Goal: Information Seeking & Learning: Understand process/instructions

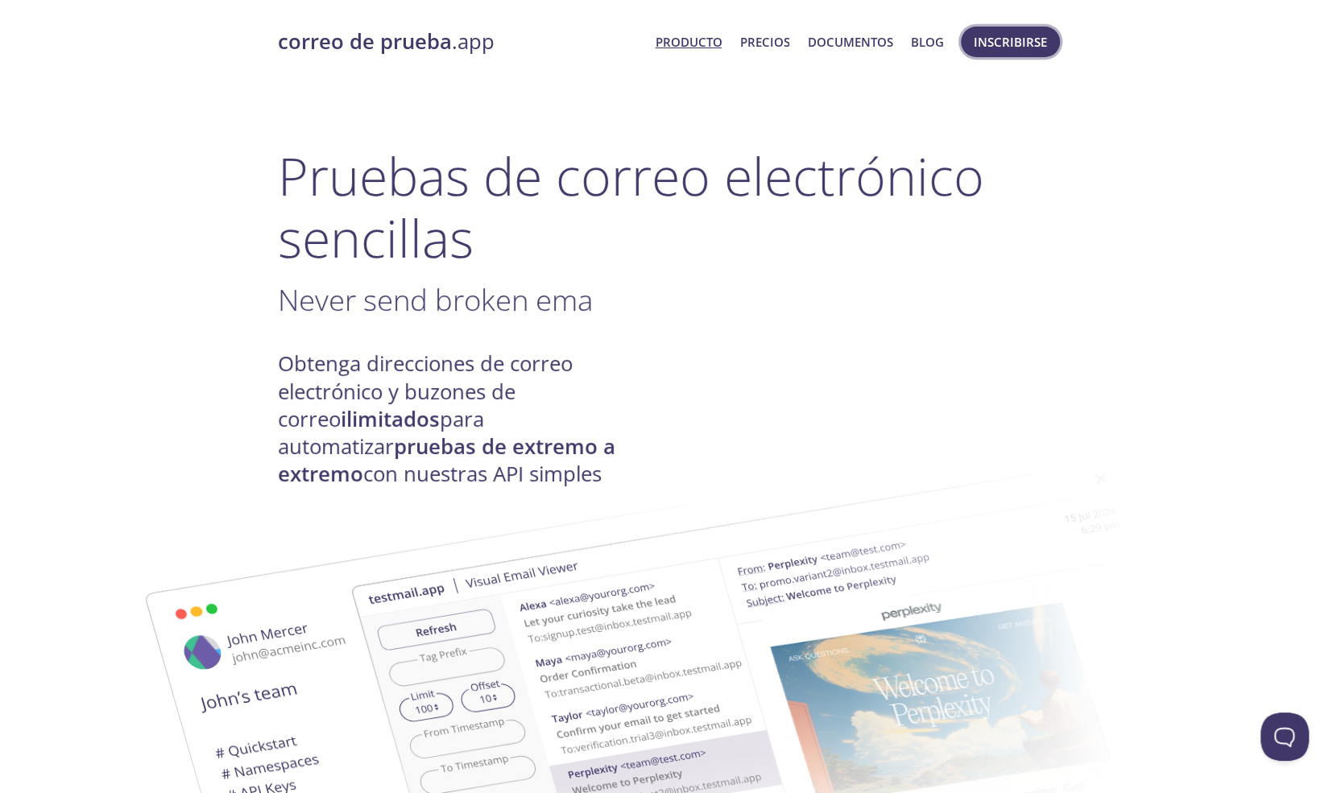
click at [1037, 46] on font "Inscribirse" at bounding box center [1010, 42] width 73 height 16
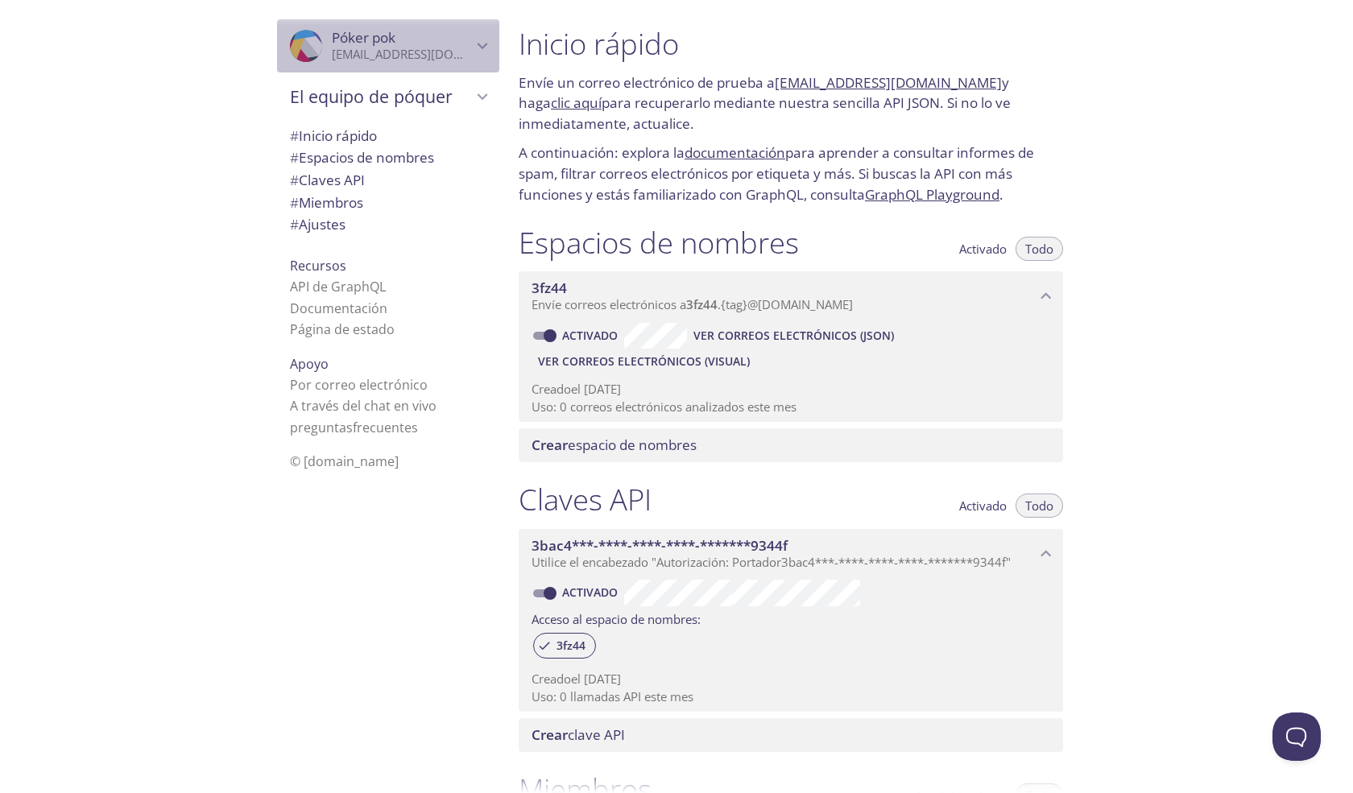
click at [472, 39] on icon "Póker pok" at bounding box center [482, 45] width 21 height 21
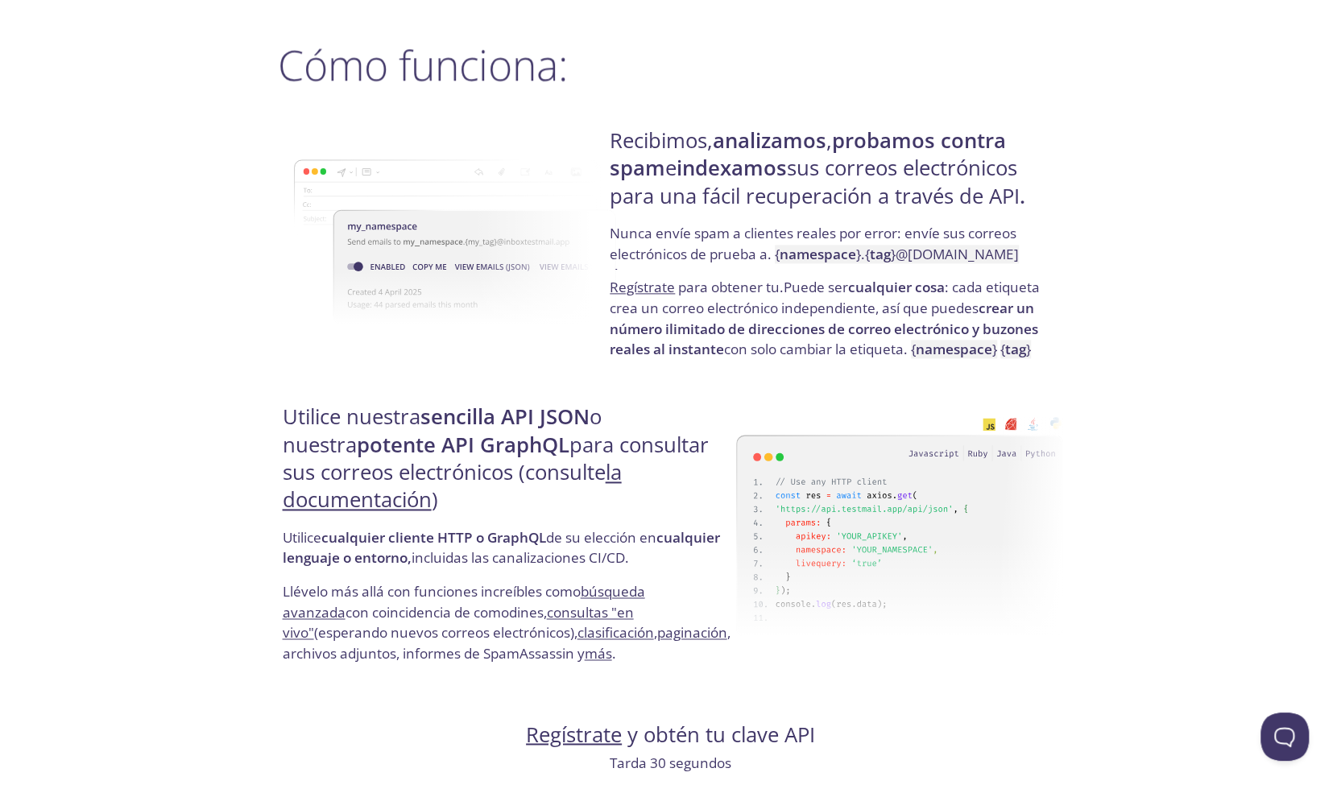
scroll to position [1284, 0]
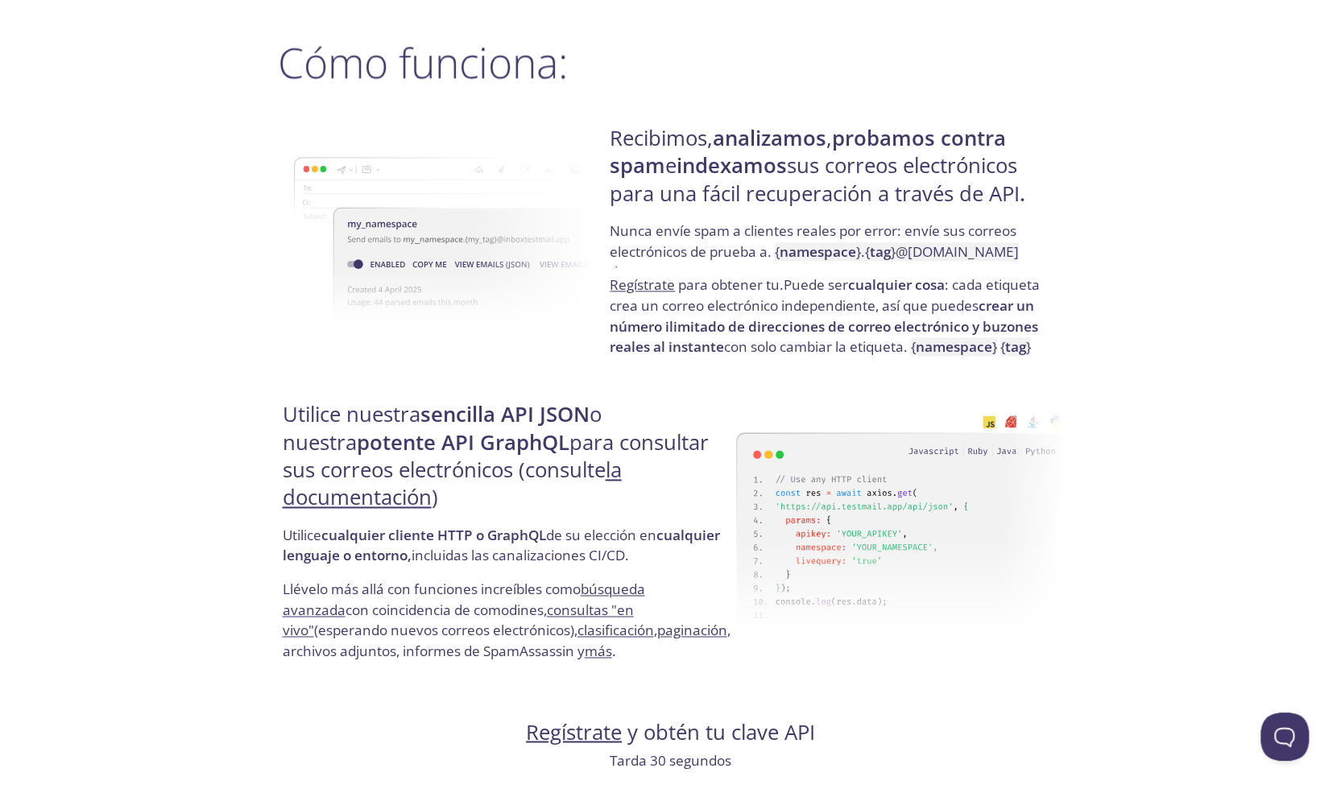
click at [730, 250] on font "Nunca envíe spam a clientes reales por error: envíe sus correos electrónicos de…" at bounding box center [813, 240] width 407 height 39
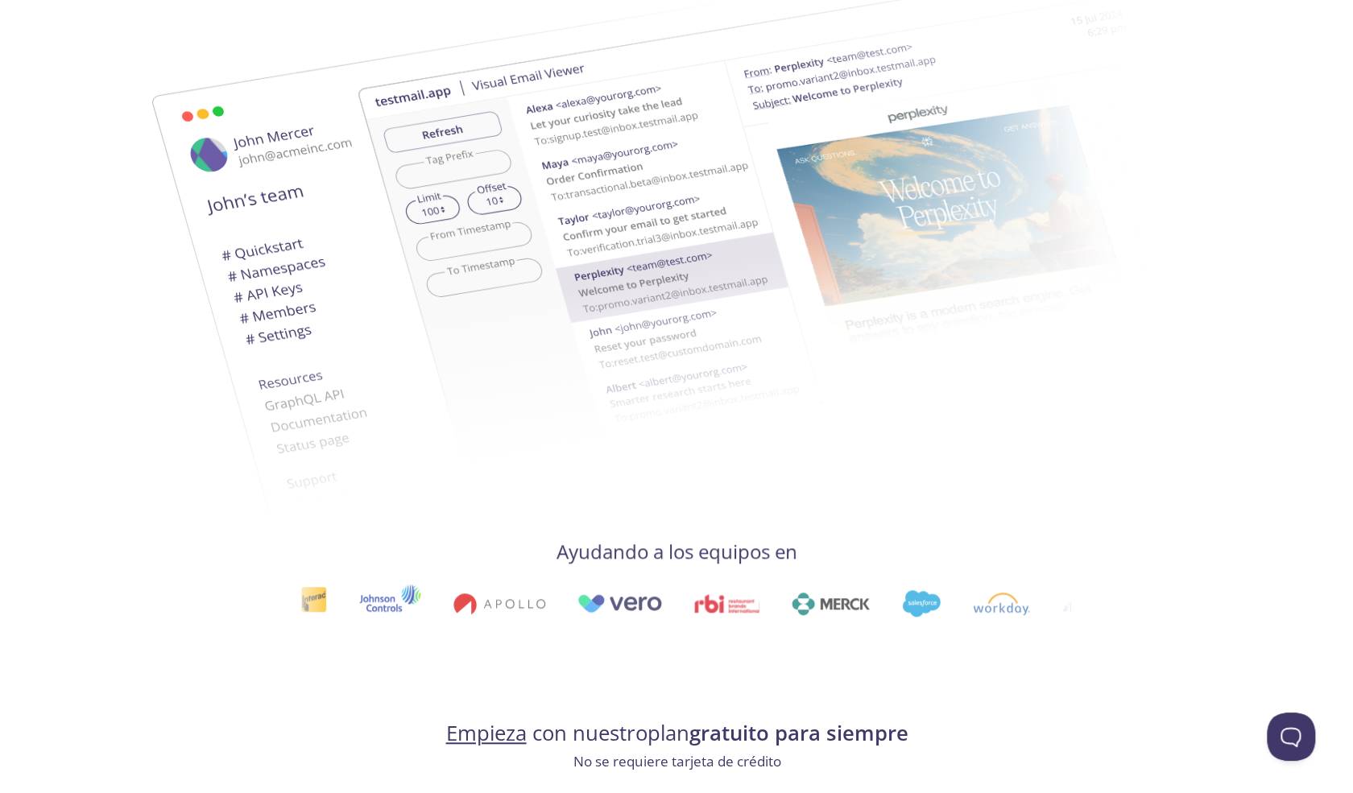
scroll to position [0, 0]
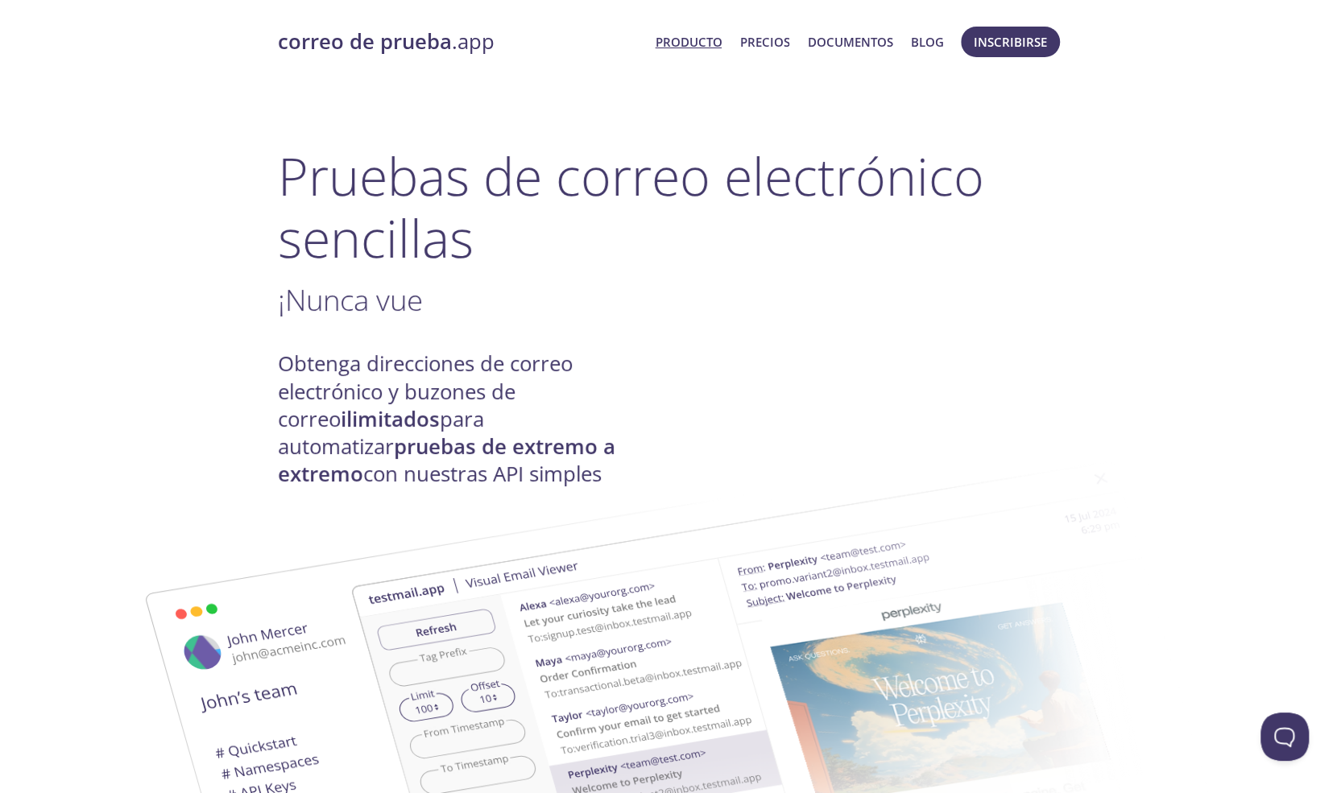
click at [385, 36] on font "correo de prueba" at bounding box center [365, 41] width 174 height 28
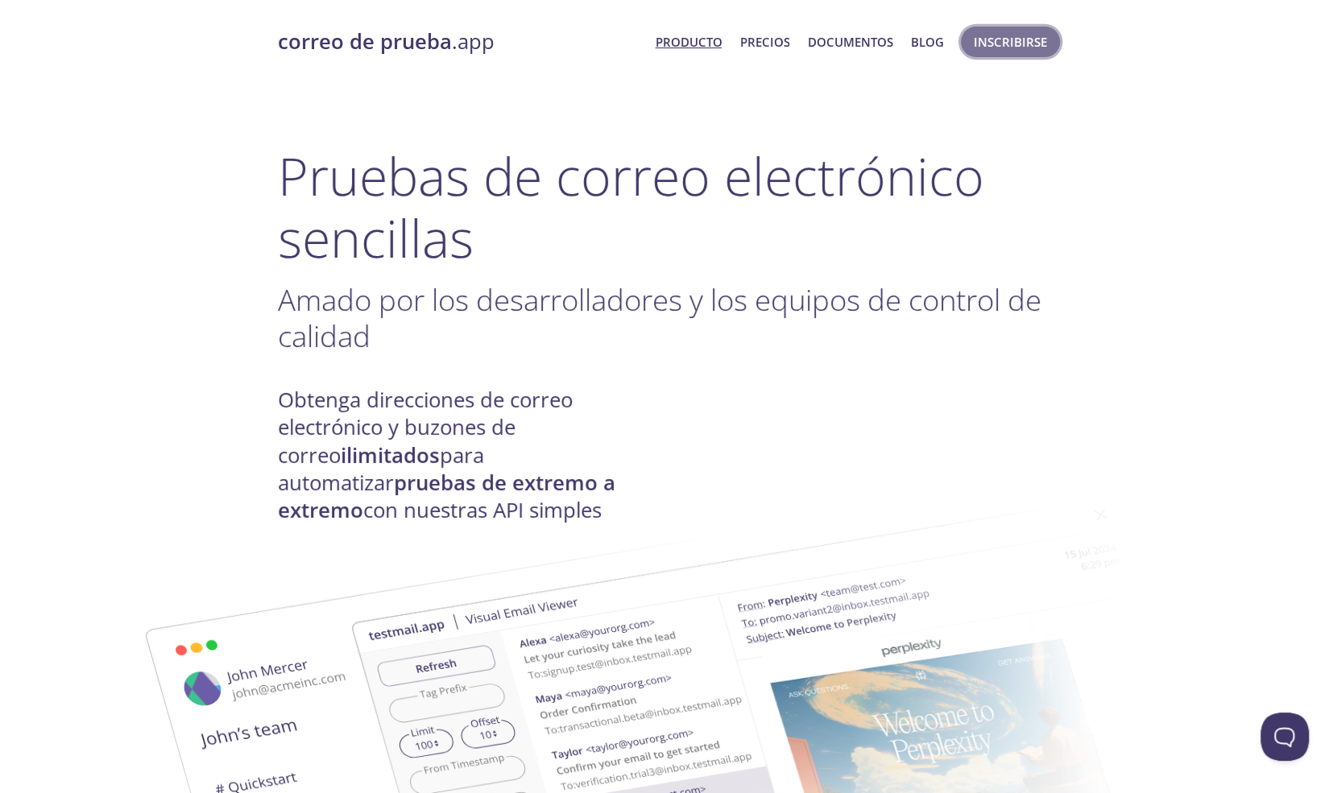
click at [1017, 46] on font "Inscribirse" at bounding box center [1010, 42] width 73 height 16
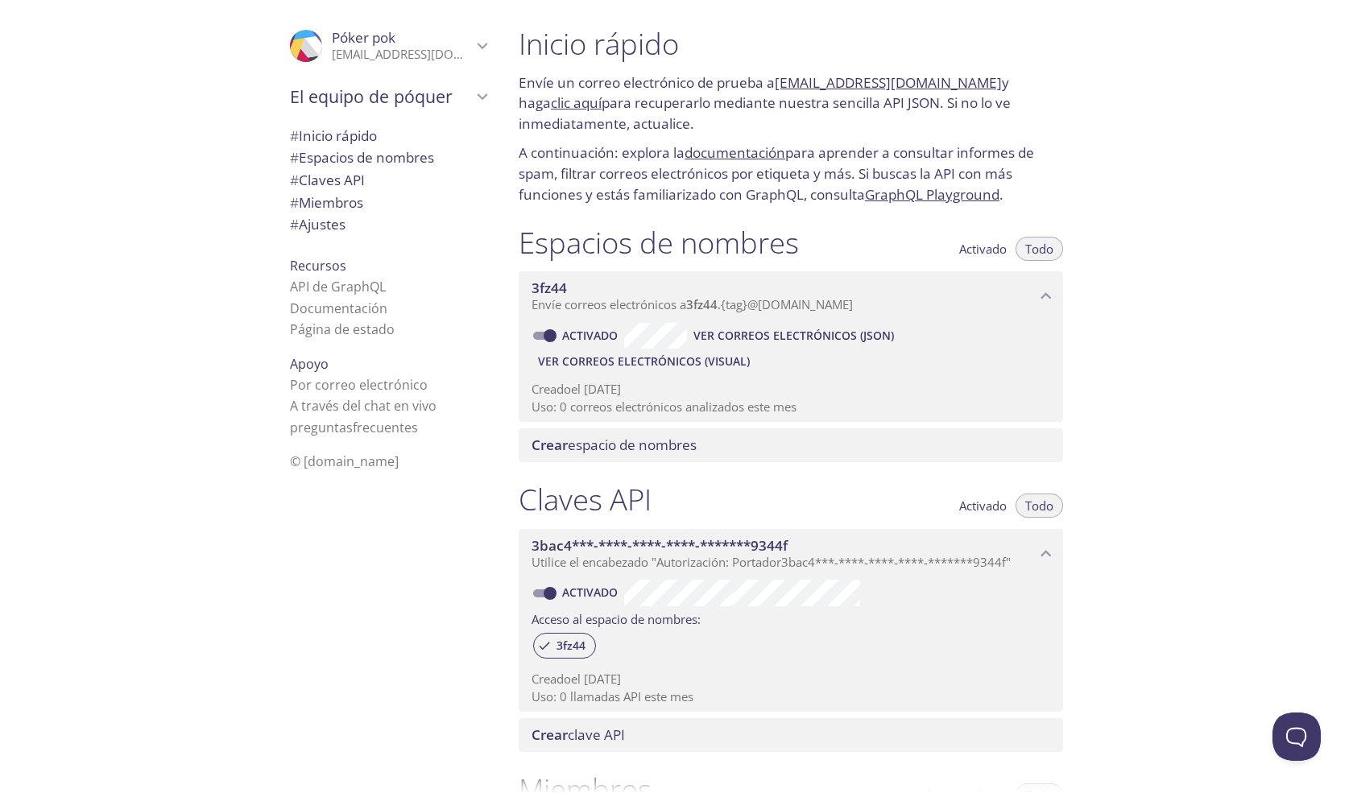
click at [899, 80] on font "[EMAIL_ADDRESS][DOMAIN_NAME]" at bounding box center [888, 82] width 227 height 19
click at [978, 109] on p "Envíe un correo electrónico de prueba a 3fz44.test@inbox.testmail.app y haga cl…" at bounding box center [791, 103] width 544 height 62
click at [356, 144] on span "# Inicio rápido" at bounding box center [388, 136] width 196 height 21
click at [348, 158] on font "Espacios de nombres" at bounding box center [366, 157] width 135 height 19
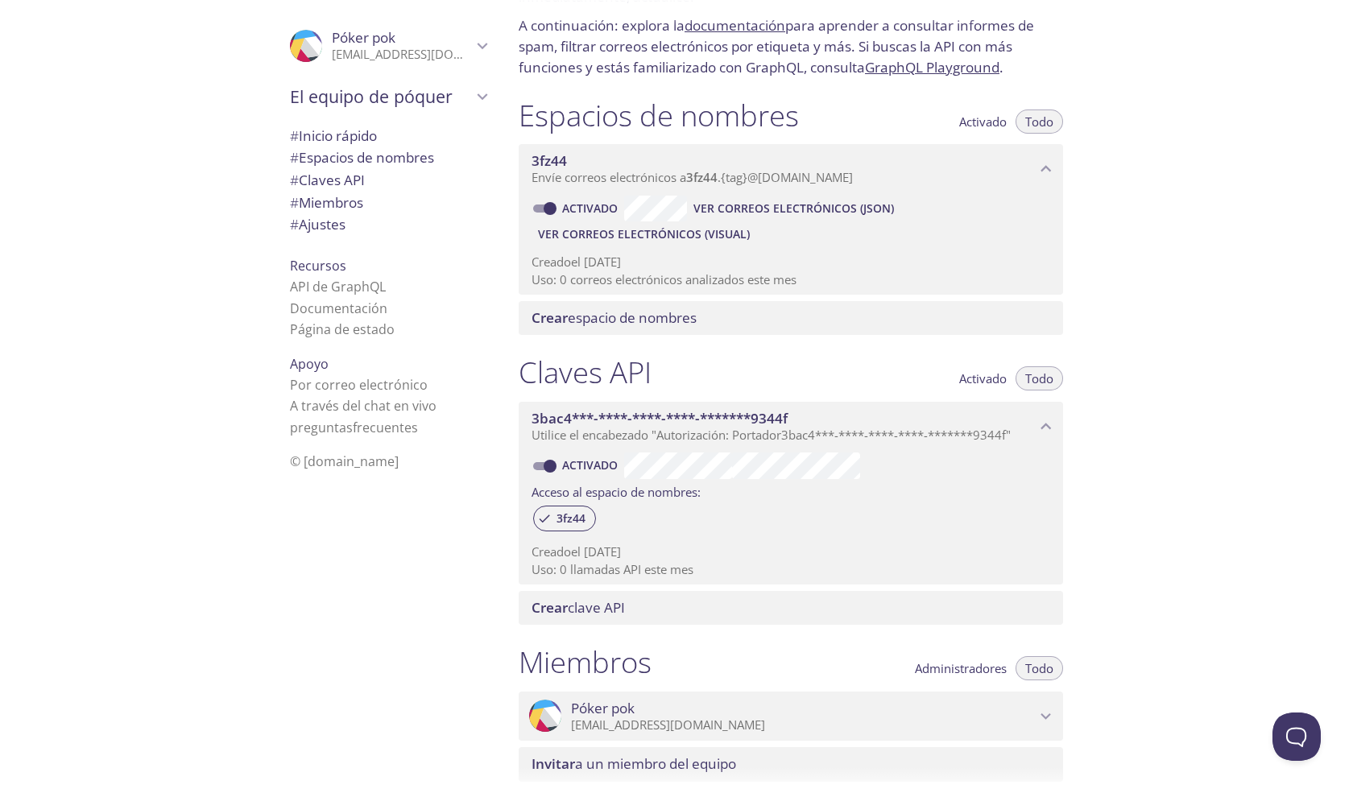
scroll to position [126, 0]
click at [812, 205] on font "Ver correos electrónicos (JSON)" at bounding box center [793, 209] width 201 height 15
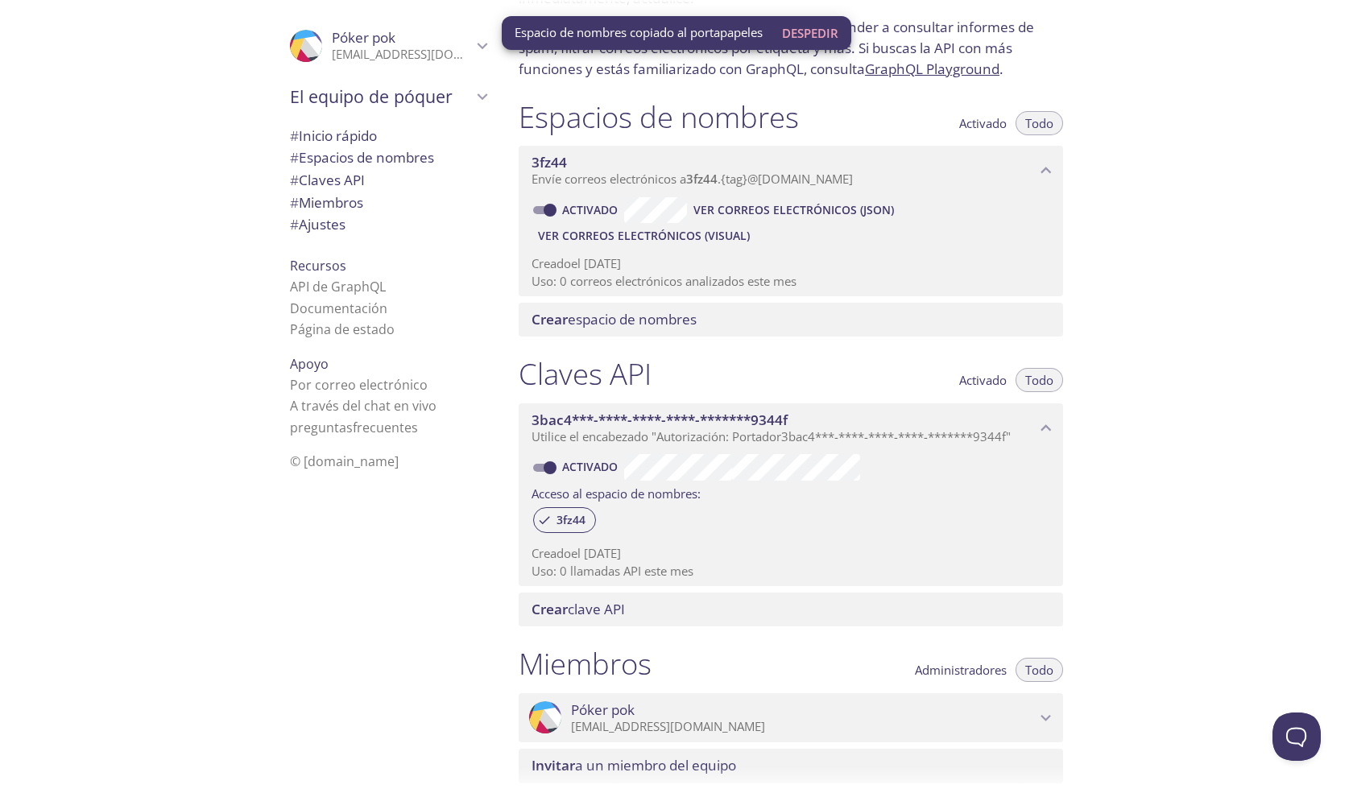
click at [191, 342] on div ".cls-1 { fill: #6d5ca8; } .cls-2 { fill: #3fc191; } .cls-3 { fill: #3b4752; } .…" at bounding box center [253, 396] width 506 height 793
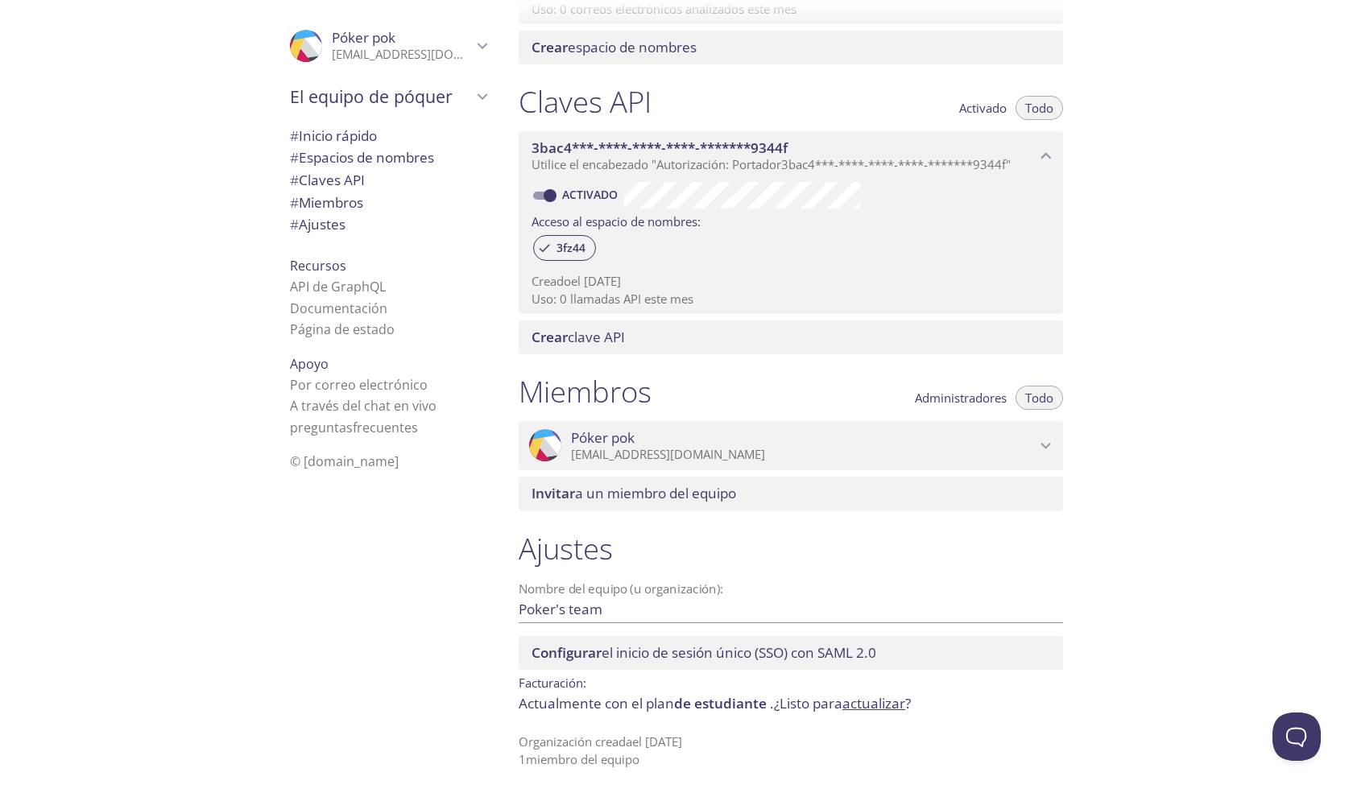
scroll to position [0, 0]
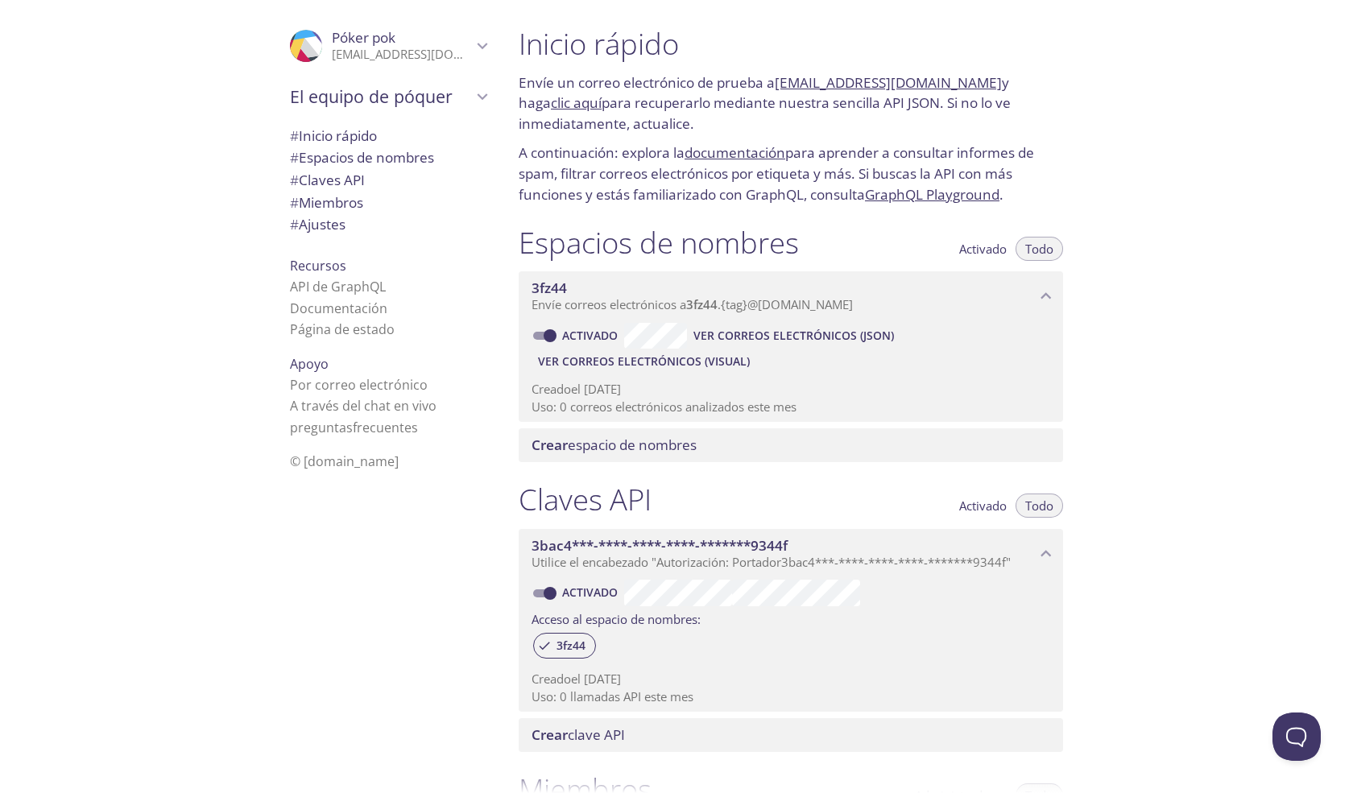
click at [794, 81] on font "[EMAIL_ADDRESS][DOMAIN_NAME]" at bounding box center [888, 82] width 227 height 19
click at [602, 93] on font "clic aquí" at bounding box center [576, 102] width 51 height 19
click at [707, 362] on font "Ver correos electrónicos (visual)" at bounding box center [644, 361] width 212 height 15
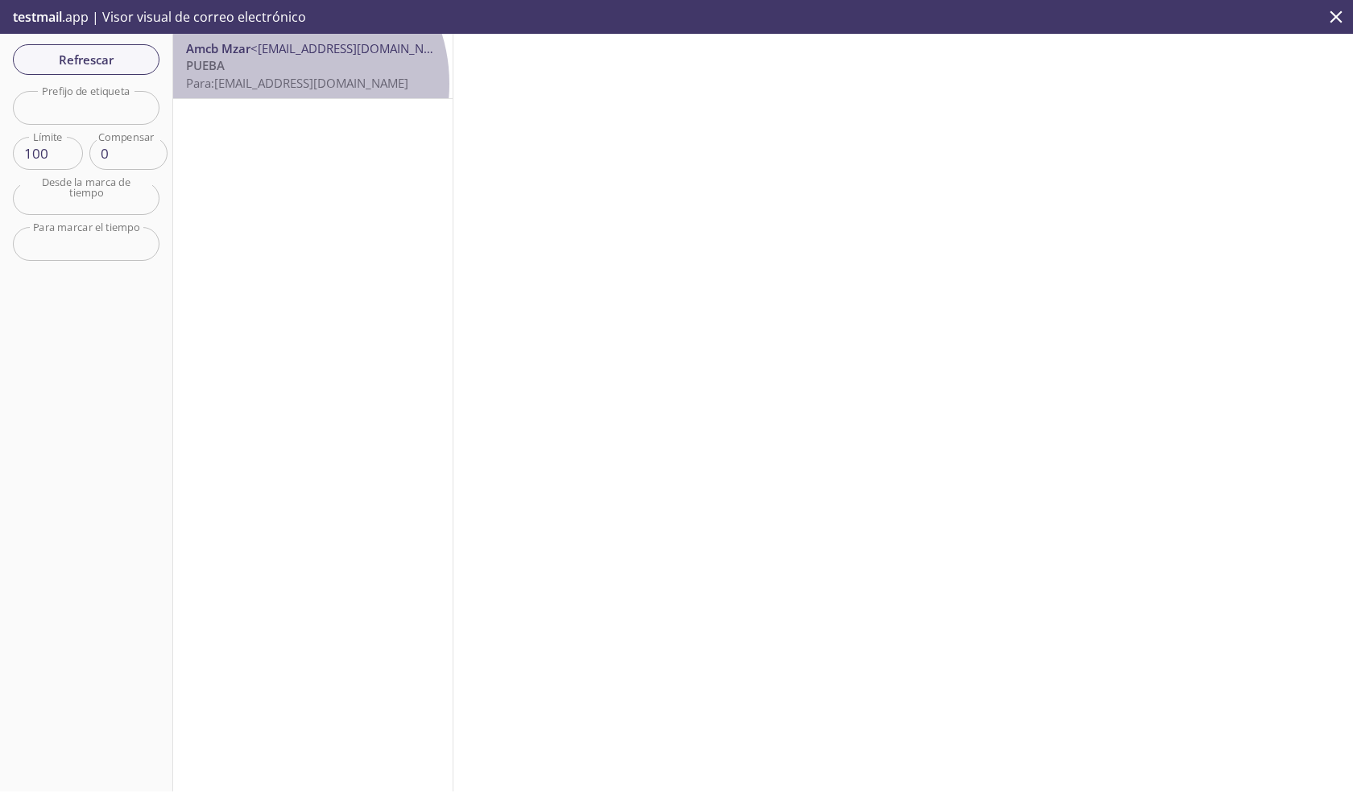
click at [280, 84] on font "[EMAIL_ADDRESS][DOMAIN_NAME]" at bounding box center [311, 83] width 194 height 16
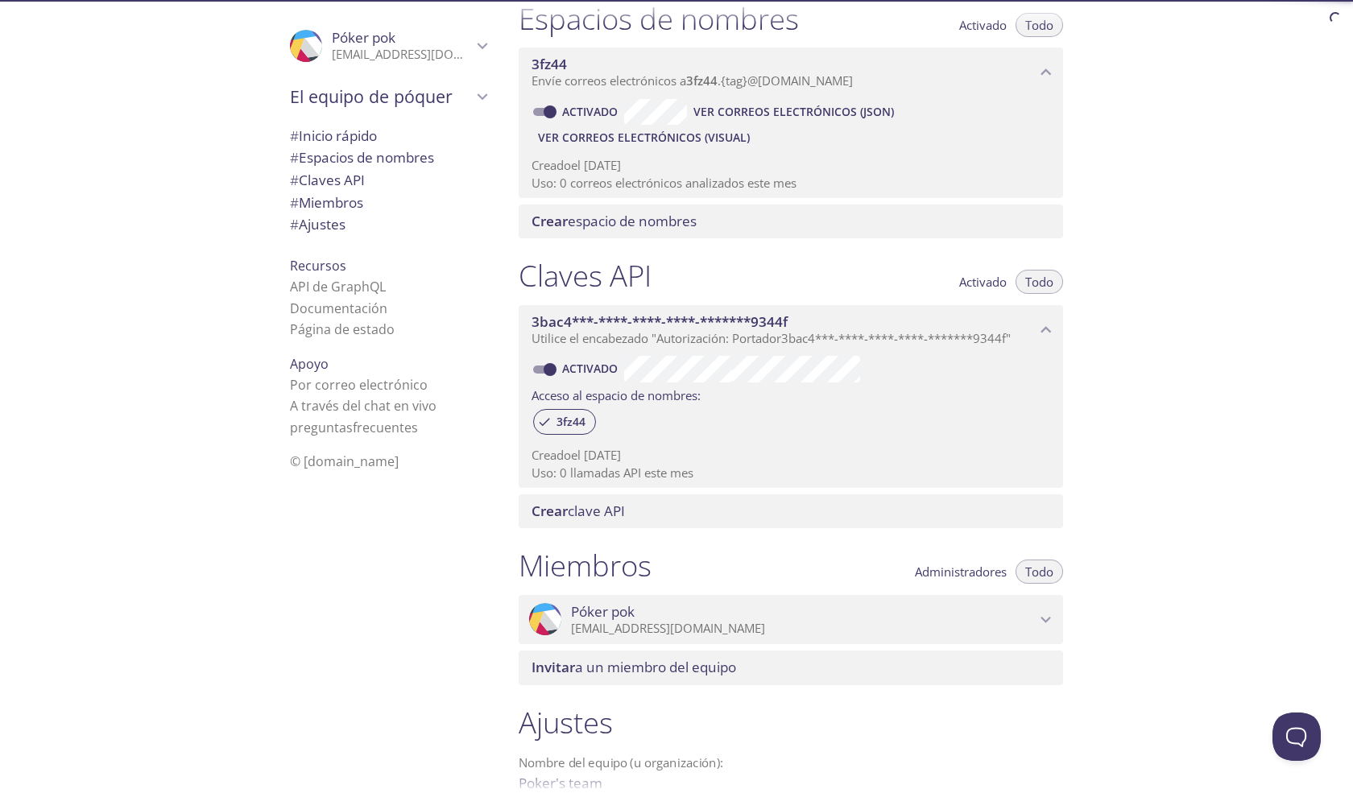
scroll to position [398, 0]
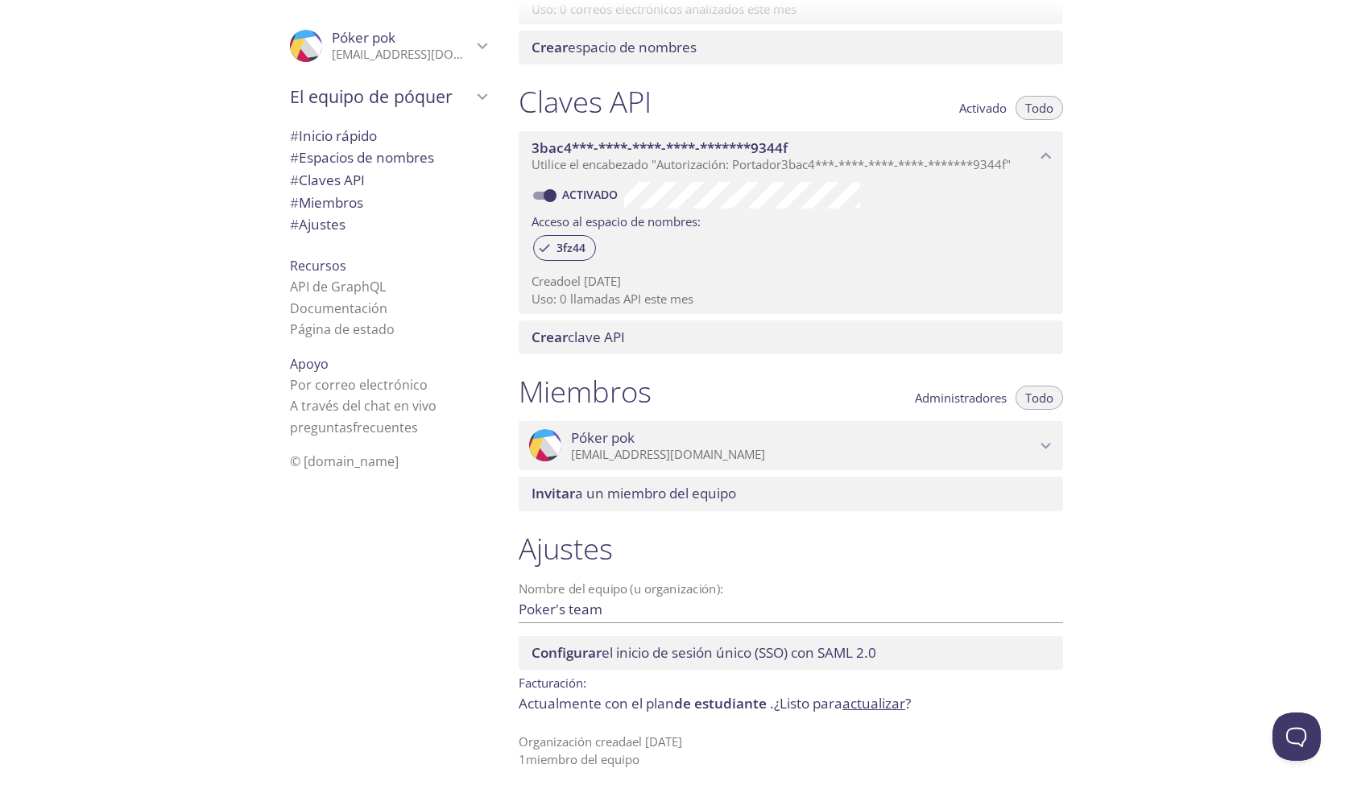
click at [891, 705] on font "actualizar" at bounding box center [873, 703] width 63 height 19
